Goal: Find specific page/section: Find specific page/section

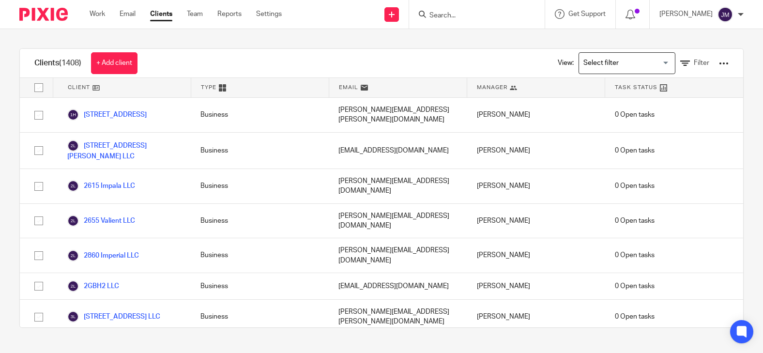
click at [463, 14] on input "Search" at bounding box center [471, 16] width 87 height 9
paste input "[PHONE_NUMBER]"
type input "[PHONE_NUMBER]"
click at [407, 54] on div "Clients (1408) + Add client View: Loading... Filter" at bounding box center [381, 63] width 723 height 29
click at [487, 7] on div at bounding box center [477, 14] width 136 height 29
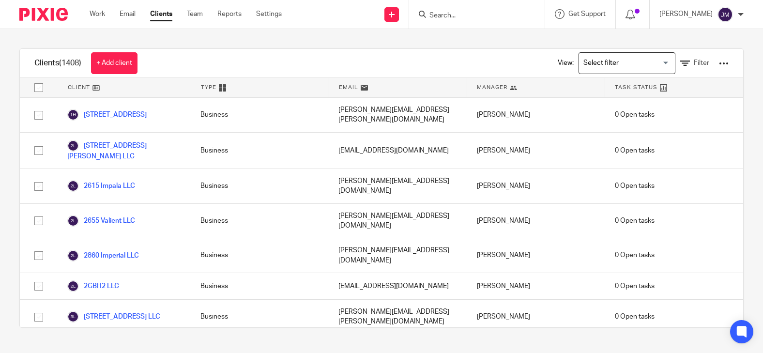
click at [489, 12] on input "Search" at bounding box center [471, 16] width 87 height 9
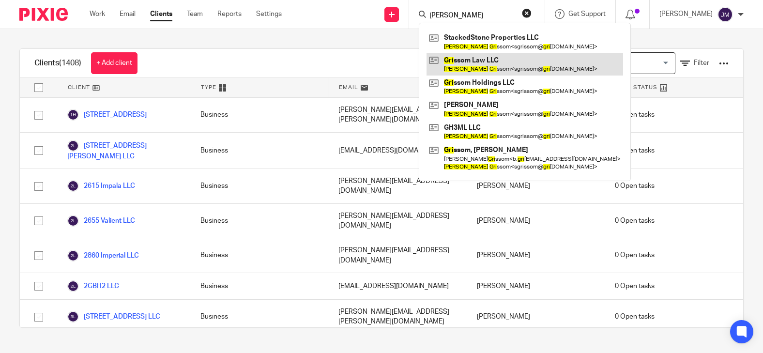
type input "[PERSON_NAME]"
click at [498, 67] on link at bounding box center [524, 64] width 196 height 22
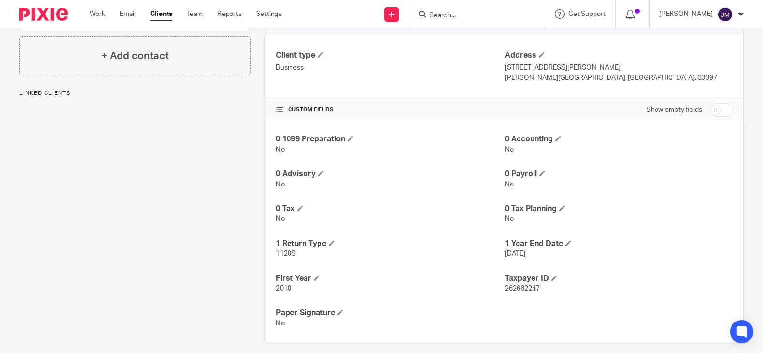
scroll to position [151, 0]
